Goal: Use online tool/utility: Use online tool/utility

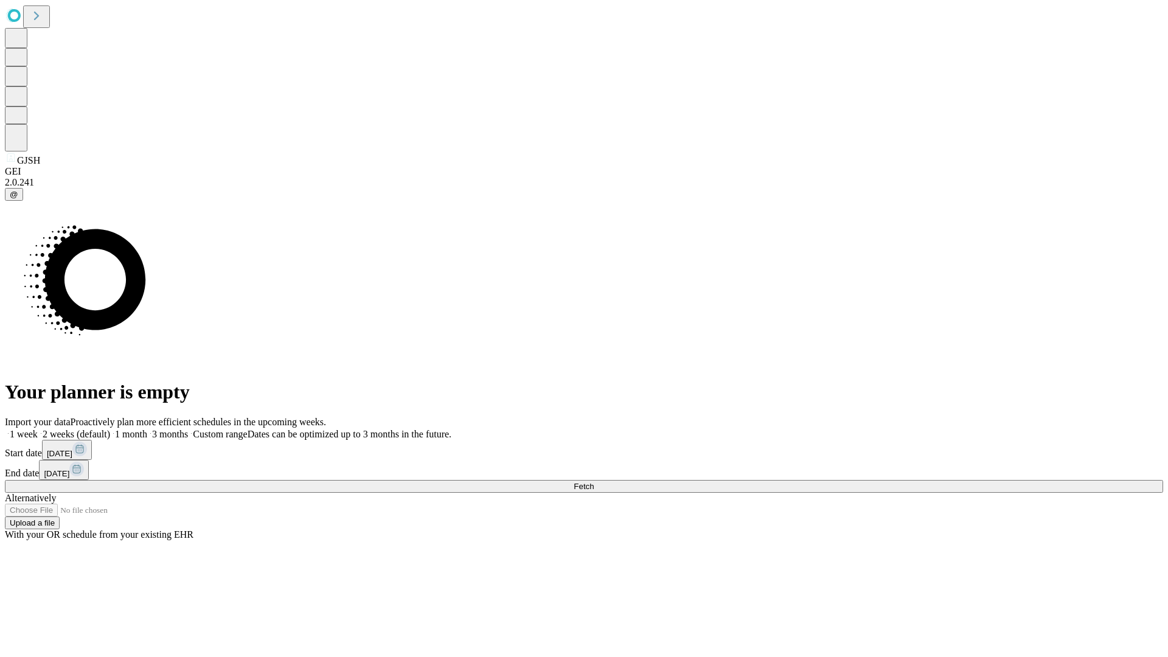
click at [594, 482] on span "Fetch" at bounding box center [583, 486] width 20 height 9
